Goal: Information Seeking & Learning: Learn about a topic

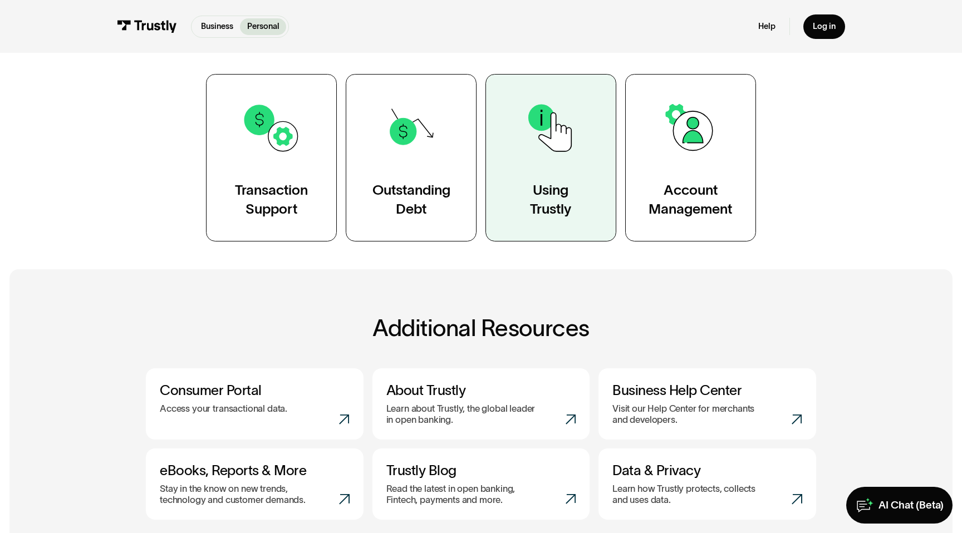
scroll to position [591, 0]
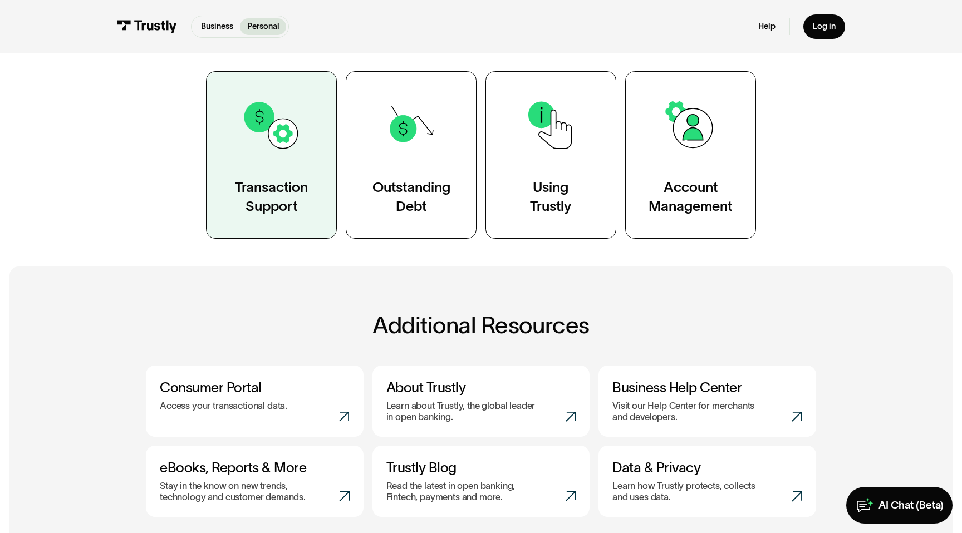
click at [263, 172] on link "Transaction Support" at bounding box center [271, 155] width 131 height 168
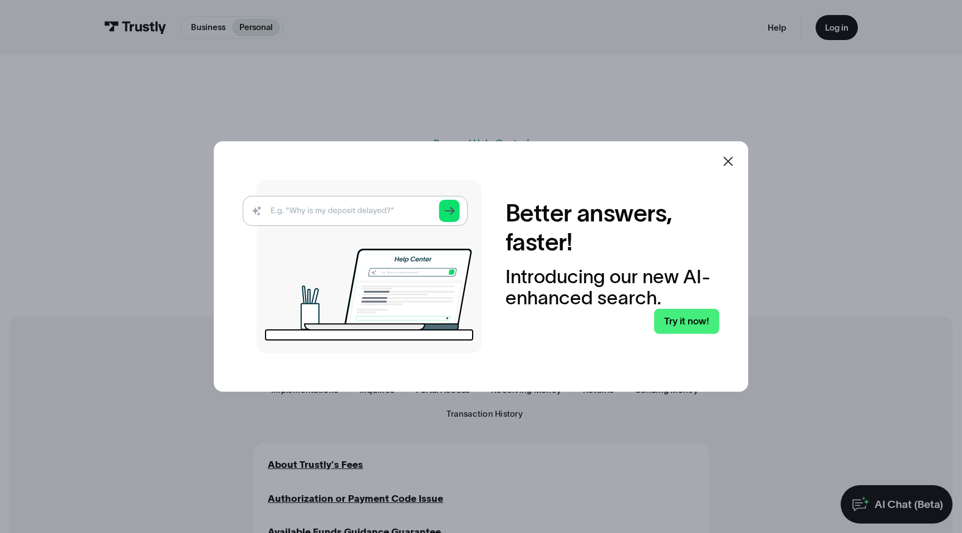
click at [733, 159] on icon at bounding box center [728, 161] width 13 height 13
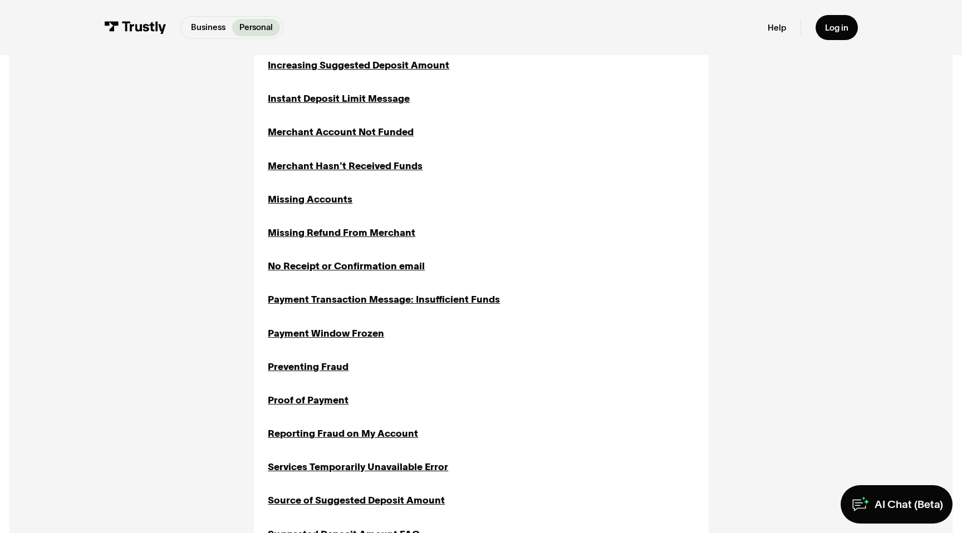
scroll to position [870, 0]
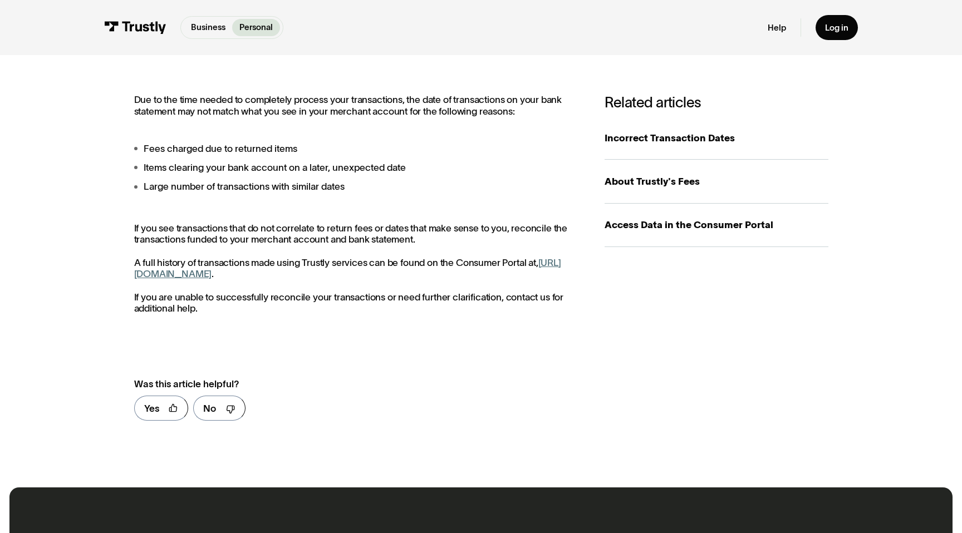
scroll to position [203, 0]
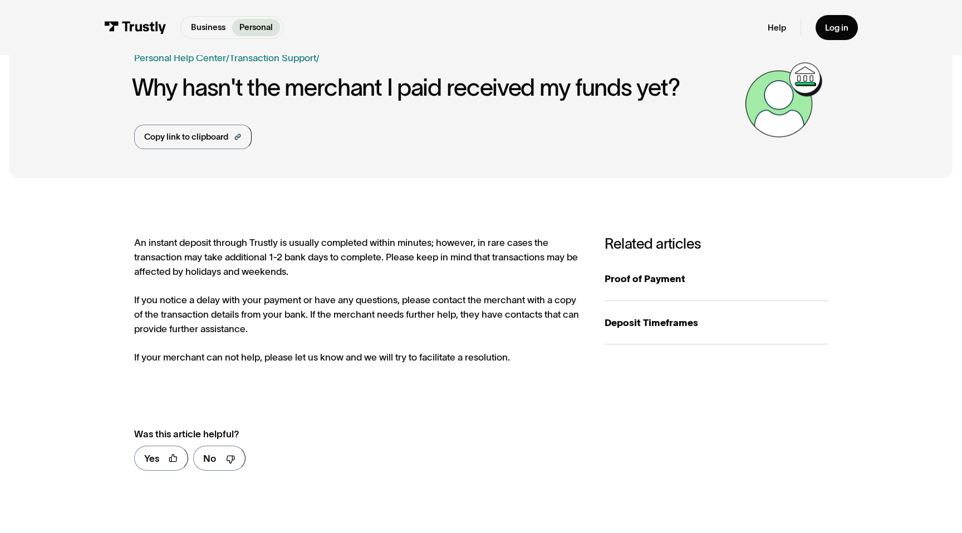
scroll to position [38, 0]
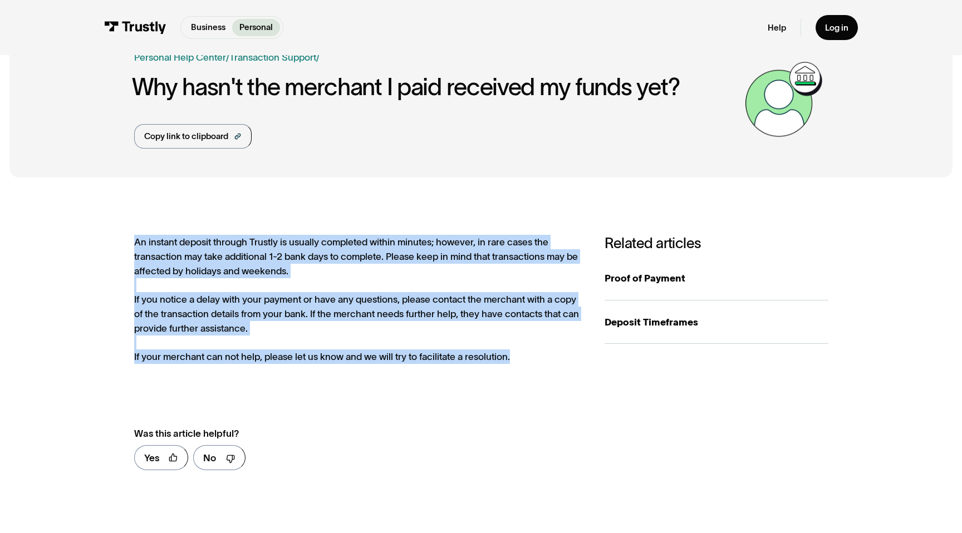
drag, startPoint x: 520, startPoint y: 359, endPoint x: 132, endPoint y: 239, distance: 405.6
click at [132, 239] on div "An instant deposit through Trustly is usually completed within minutes; however…" at bounding box center [480, 357] width 943 height 341
